Goal: Task Accomplishment & Management: Manage account settings

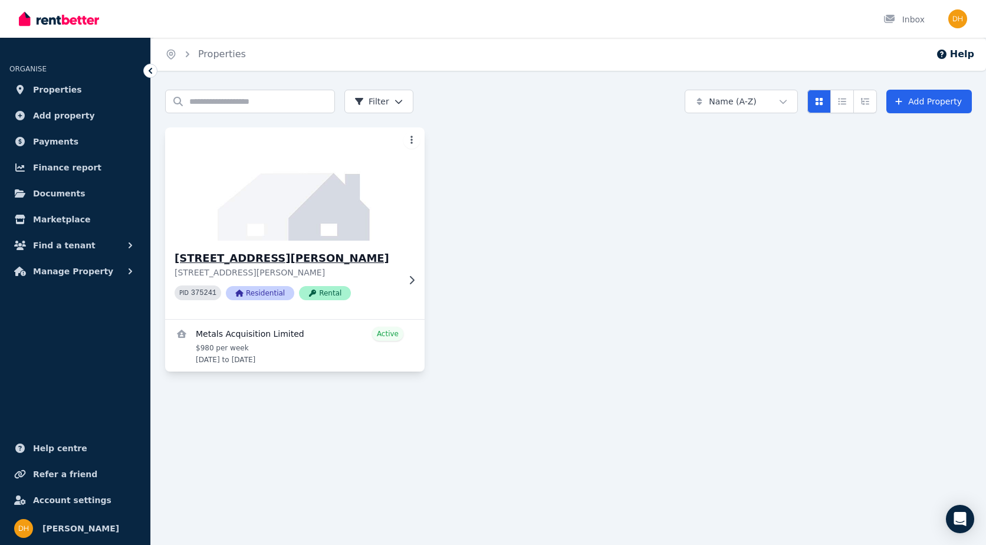
click at [295, 265] on h3 "12 Carr St, Cobar" at bounding box center [287, 258] width 224 height 17
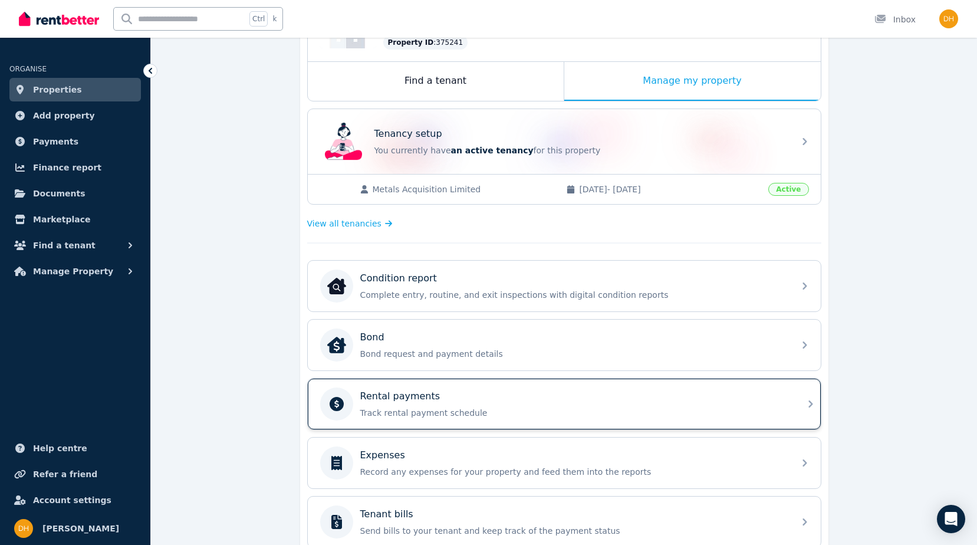
scroll to position [236, 0]
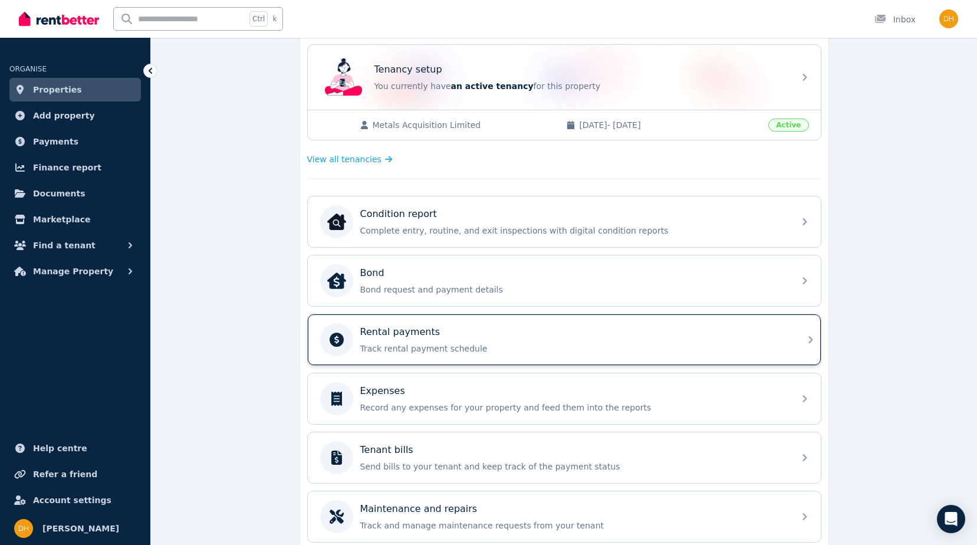
click at [412, 339] on div "Rental payments Track rental payment schedule" at bounding box center [573, 339] width 427 height 29
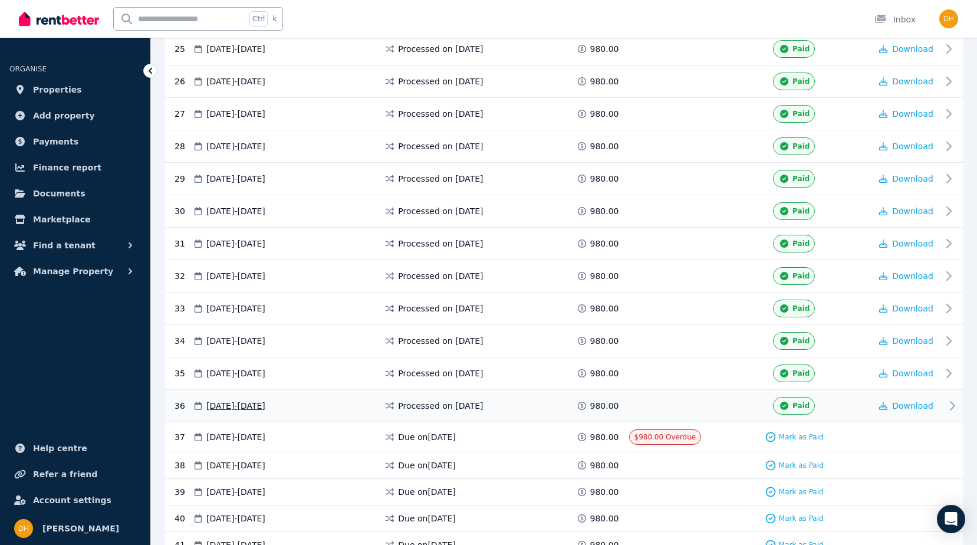
scroll to position [1120, 0]
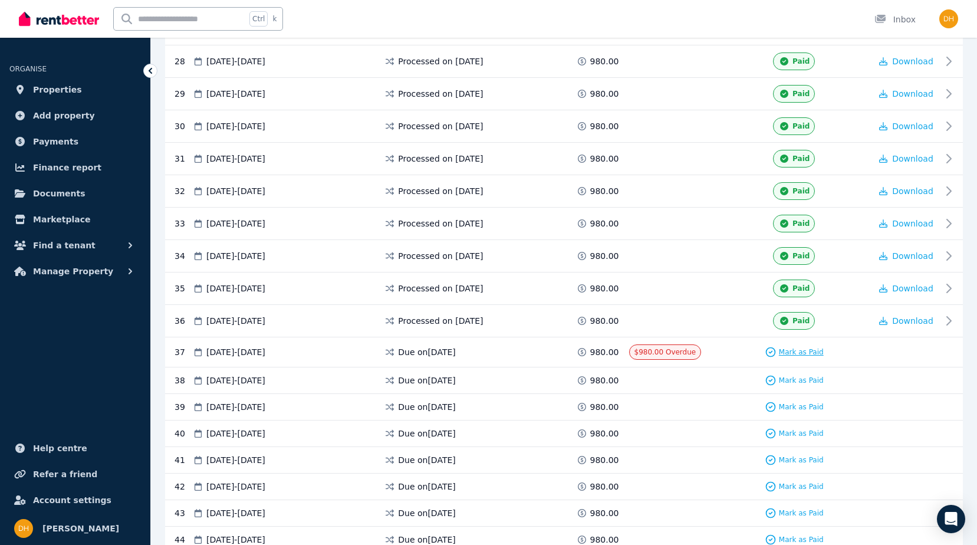
click at [802, 350] on span "Mark as Paid" at bounding box center [801, 351] width 45 height 9
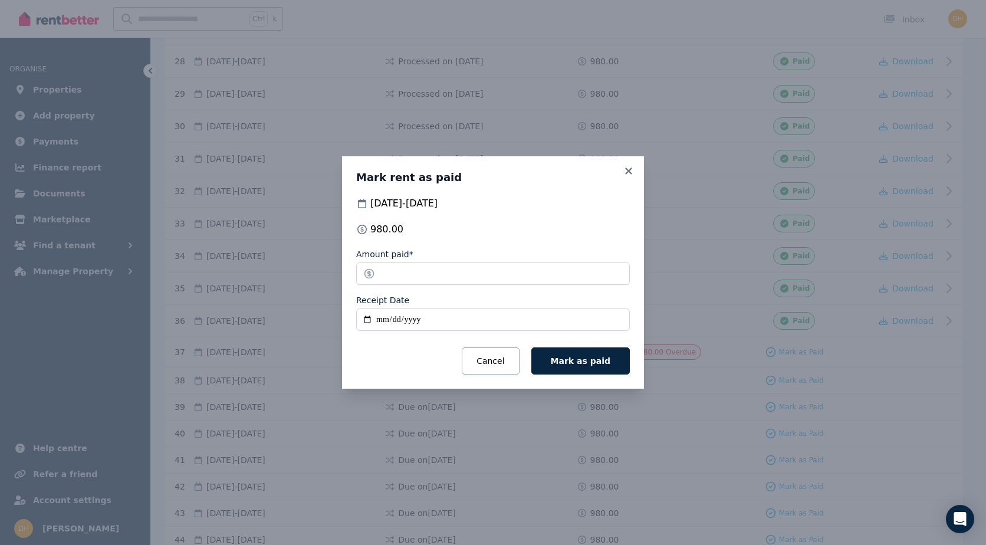
click at [369, 321] on input "Receipt Date" at bounding box center [493, 319] width 274 height 22
type input "**********"
click at [591, 360] on span "Mark as paid" at bounding box center [581, 360] width 60 height 9
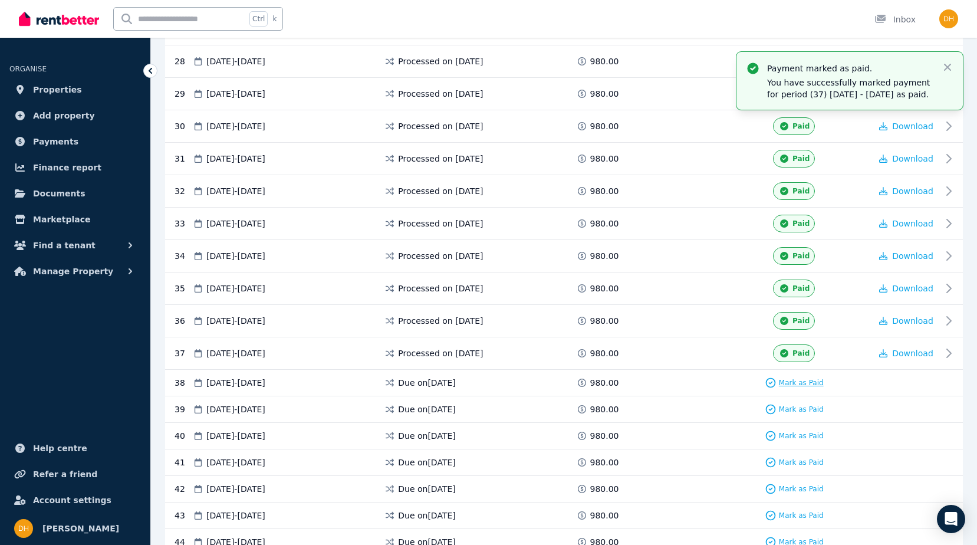
click at [791, 379] on span "Mark as Paid" at bounding box center [801, 382] width 45 height 9
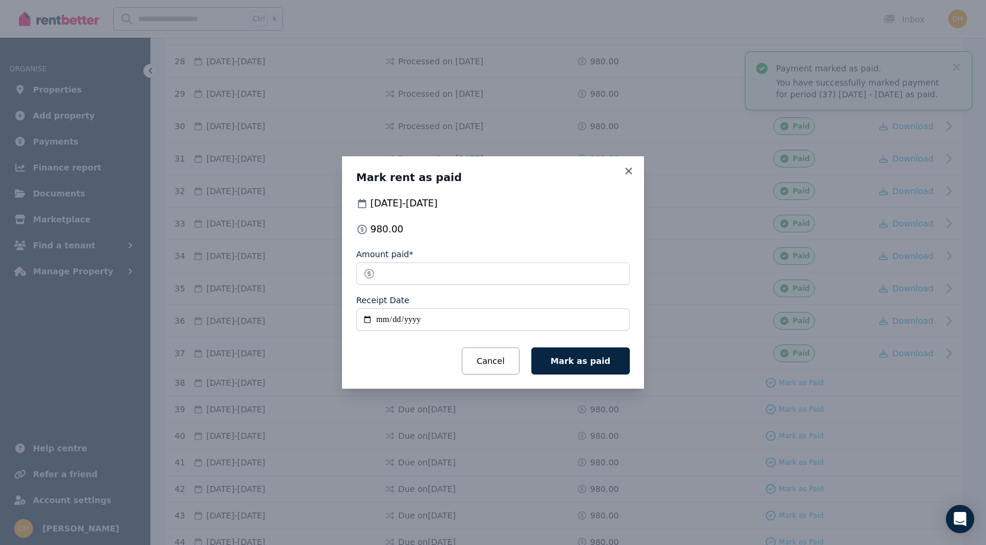
click at [364, 318] on input "Receipt Date" at bounding box center [493, 319] width 274 height 22
type input "**********"
click at [586, 354] on button "Mark as paid" at bounding box center [580, 360] width 98 height 27
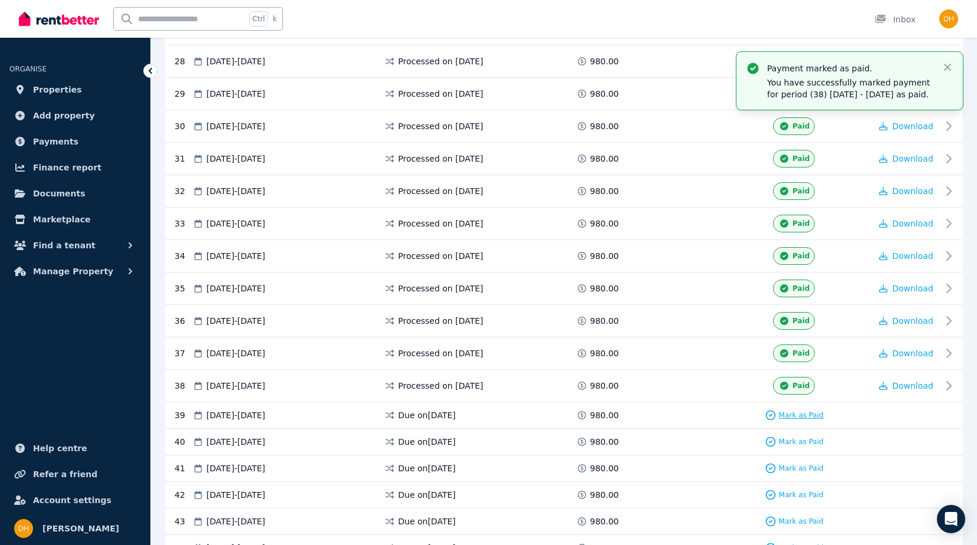
click at [787, 412] on span "Mark as Paid" at bounding box center [801, 414] width 45 height 9
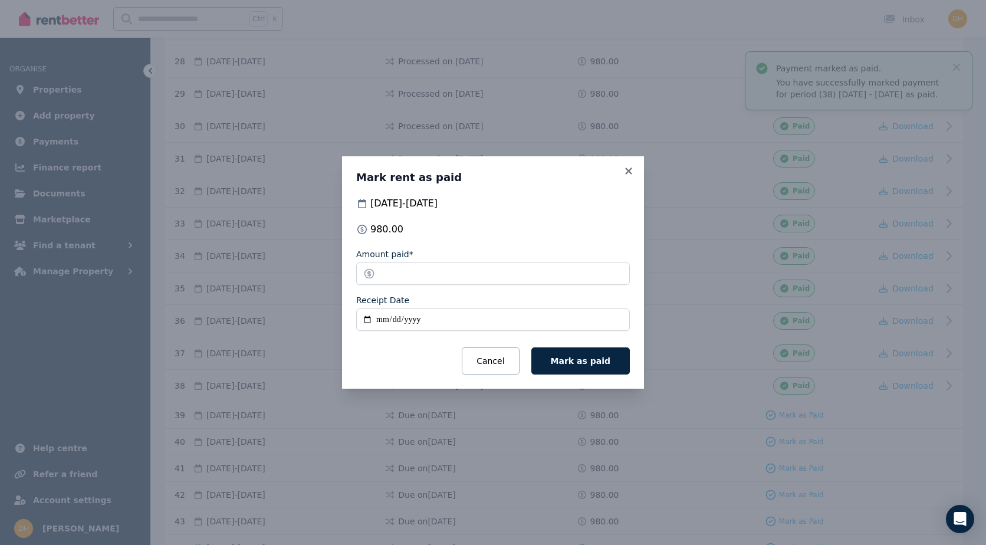
click at [366, 321] on input "Receipt Date" at bounding box center [493, 319] width 274 height 22
type input "**********"
click at [576, 359] on span "Mark as paid" at bounding box center [581, 360] width 60 height 9
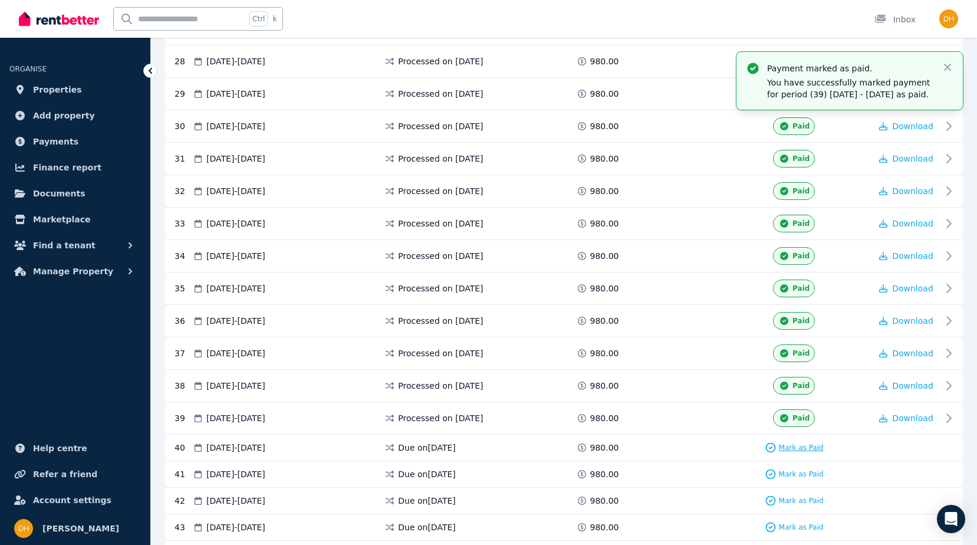
click at [788, 446] on span "Mark as Paid" at bounding box center [801, 447] width 45 height 9
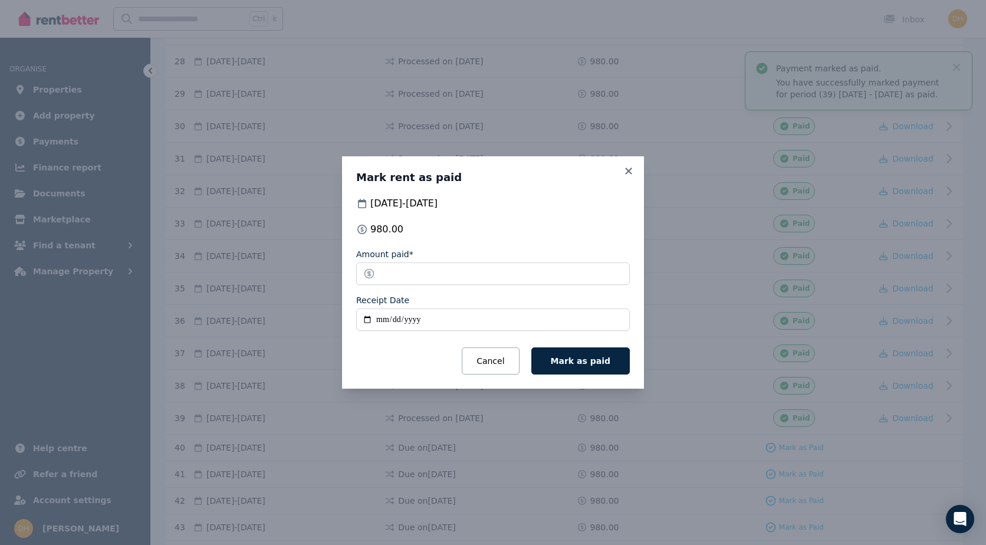
click at [370, 319] on input "Receipt Date" at bounding box center [493, 319] width 274 height 22
type input "**********"
click at [591, 356] on span "Mark as paid" at bounding box center [581, 360] width 60 height 9
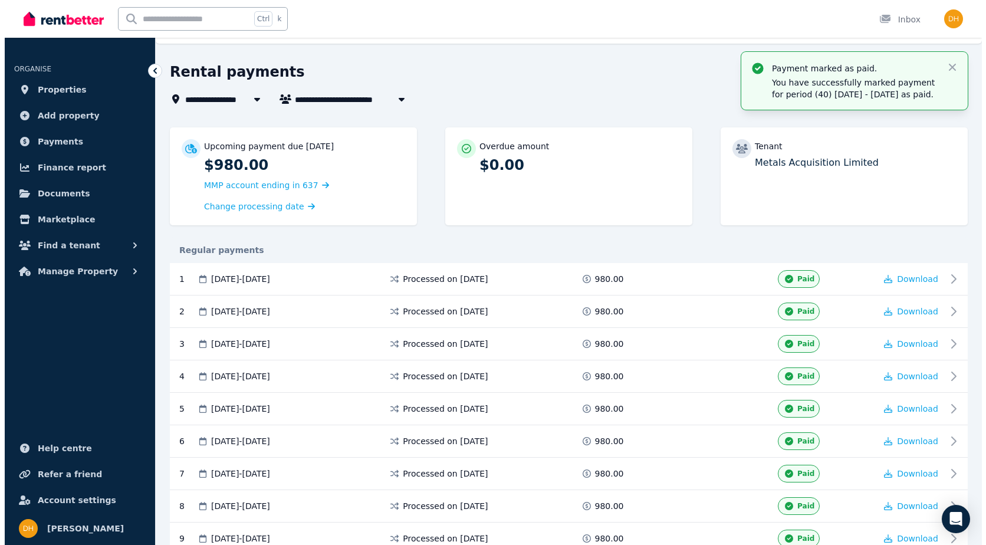
scroll to position [0, 0]
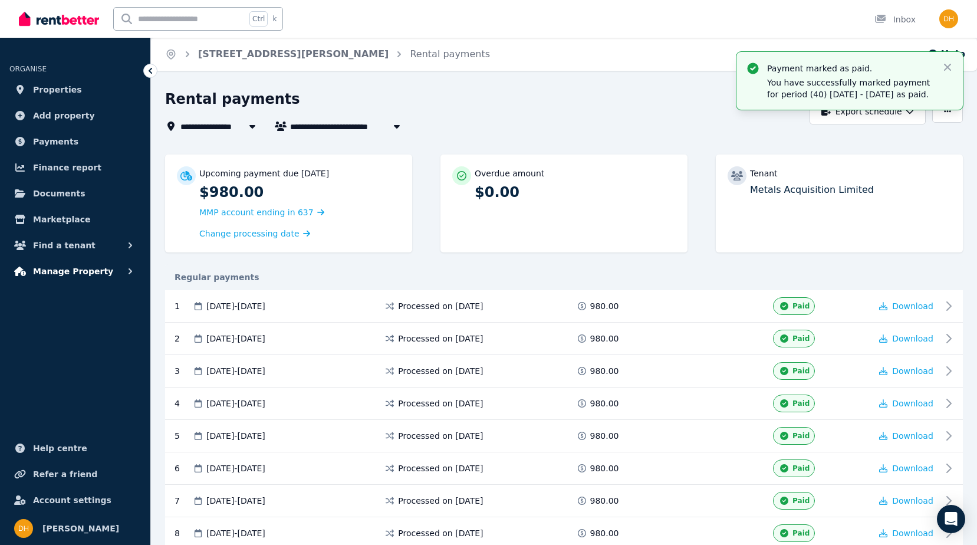
click at [127, 269] on icon "button" at bounding box center [130, 271] width 12 height 12
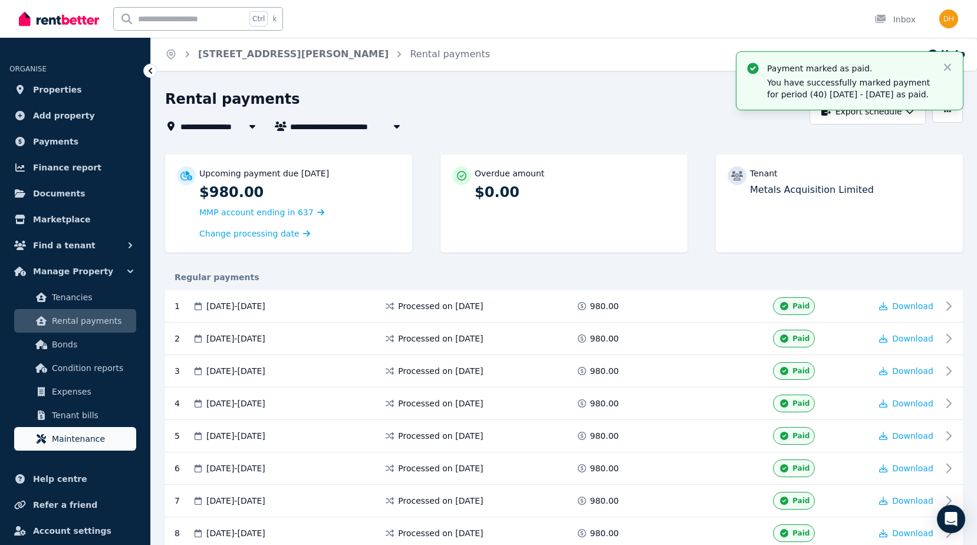
click at [78, 435] on span "Maintenance" at bounding box center [92, 439] width 80 height 14
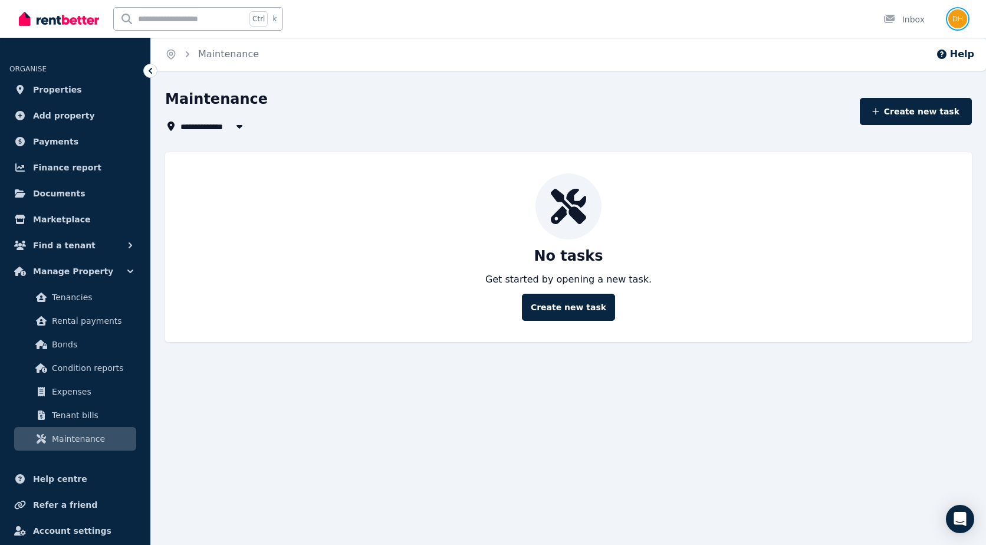
click at [955, 15] on img "button" at bounding box center [957, 18] width 19 height 19
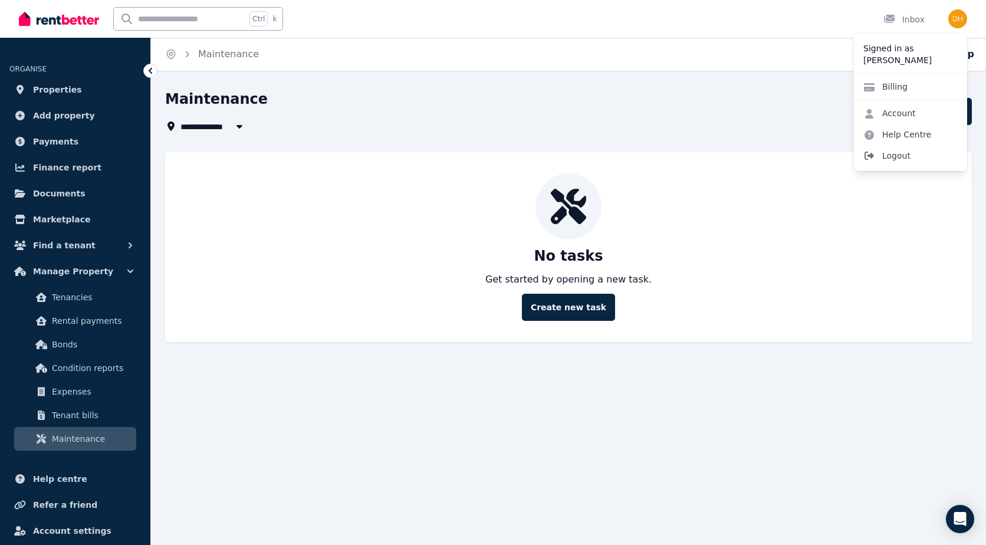
click at [907, 153] on span "Logout" at bounding box center [910, 155] width 113 height 21
